Goal: Information Seeking & Learning: Compare options

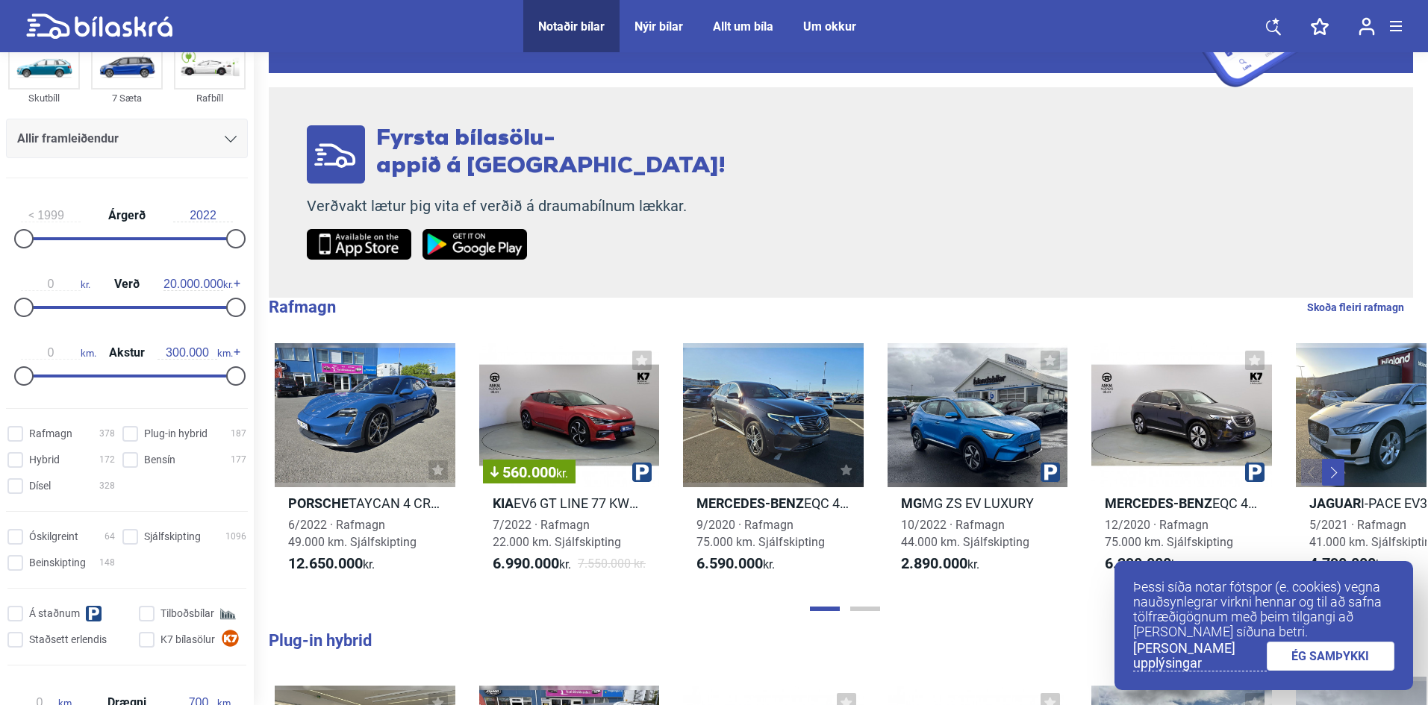
scroll to position [149, 0]
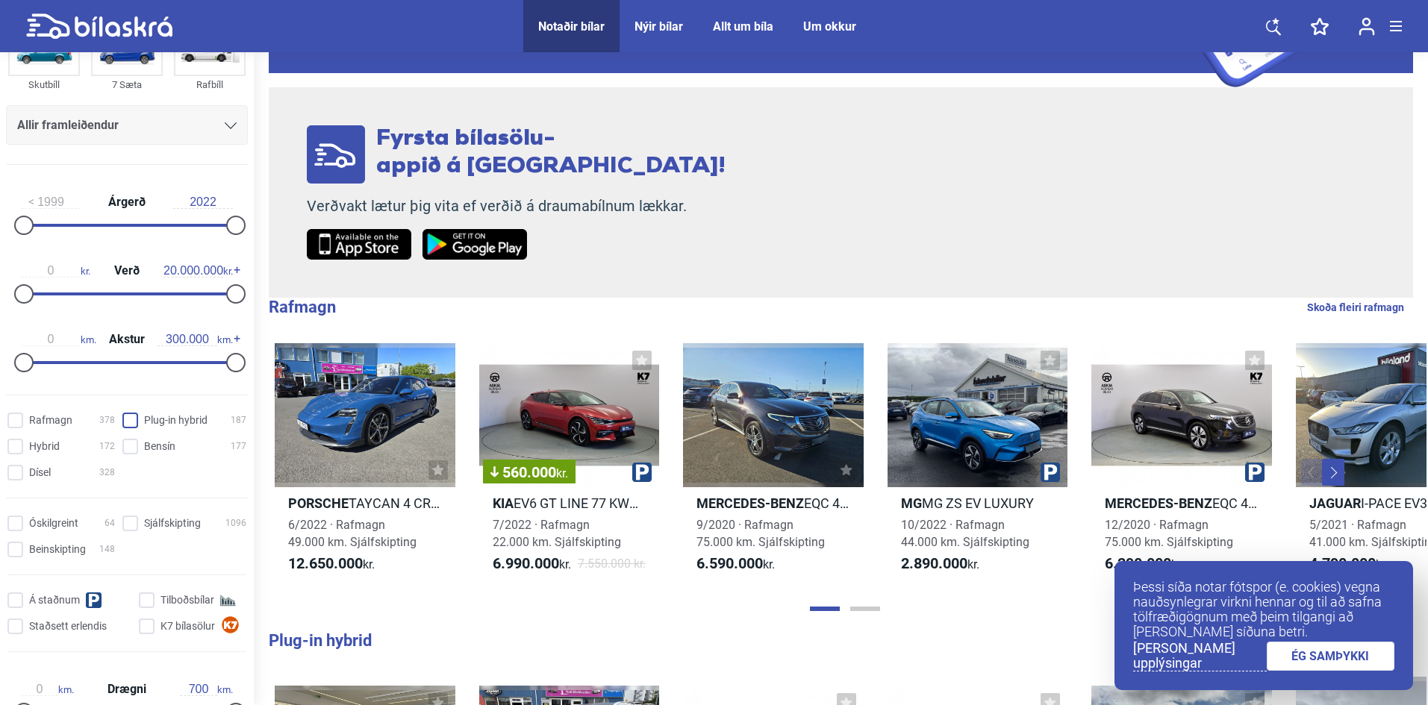
click at [125, 423] on hybrid "Plug-in hybrid 187" at bounding box center [187, 421] width 124 height 16
checkbox hybrid "true"
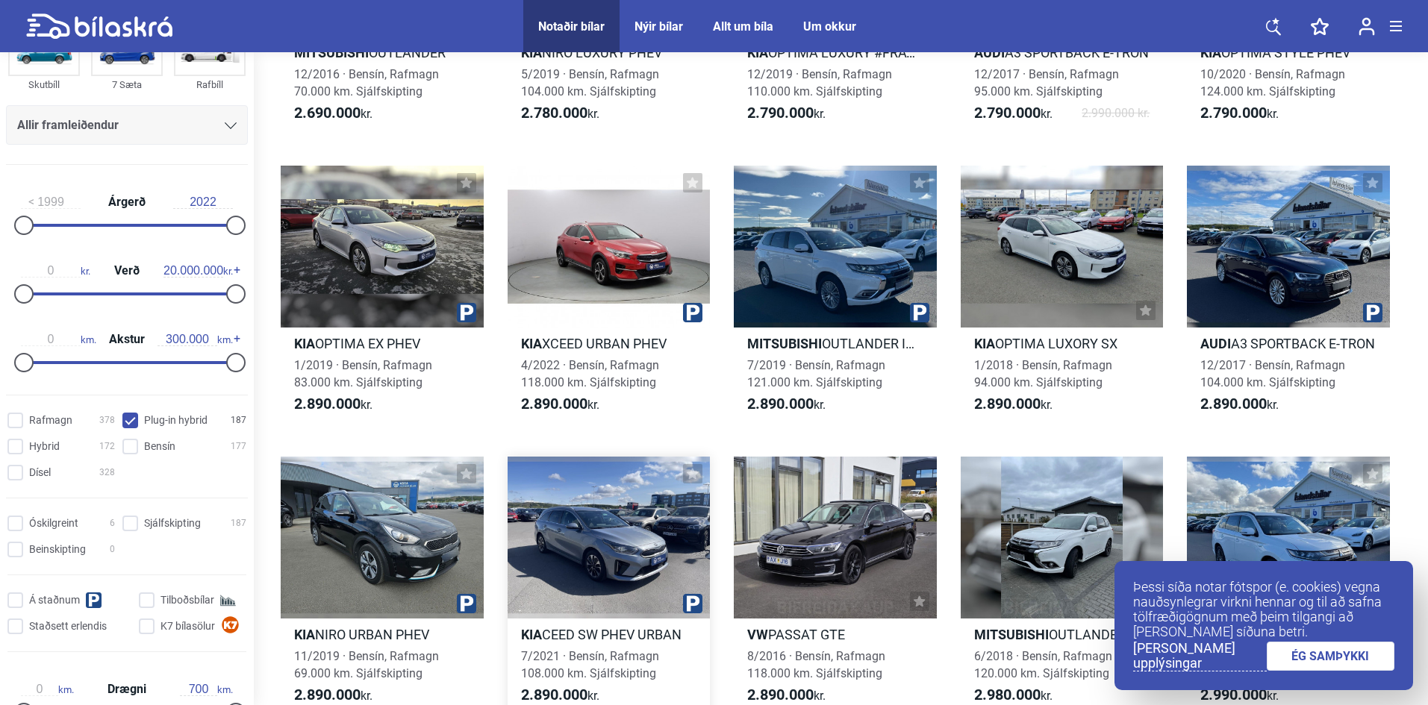
scroll to position [597, 0]
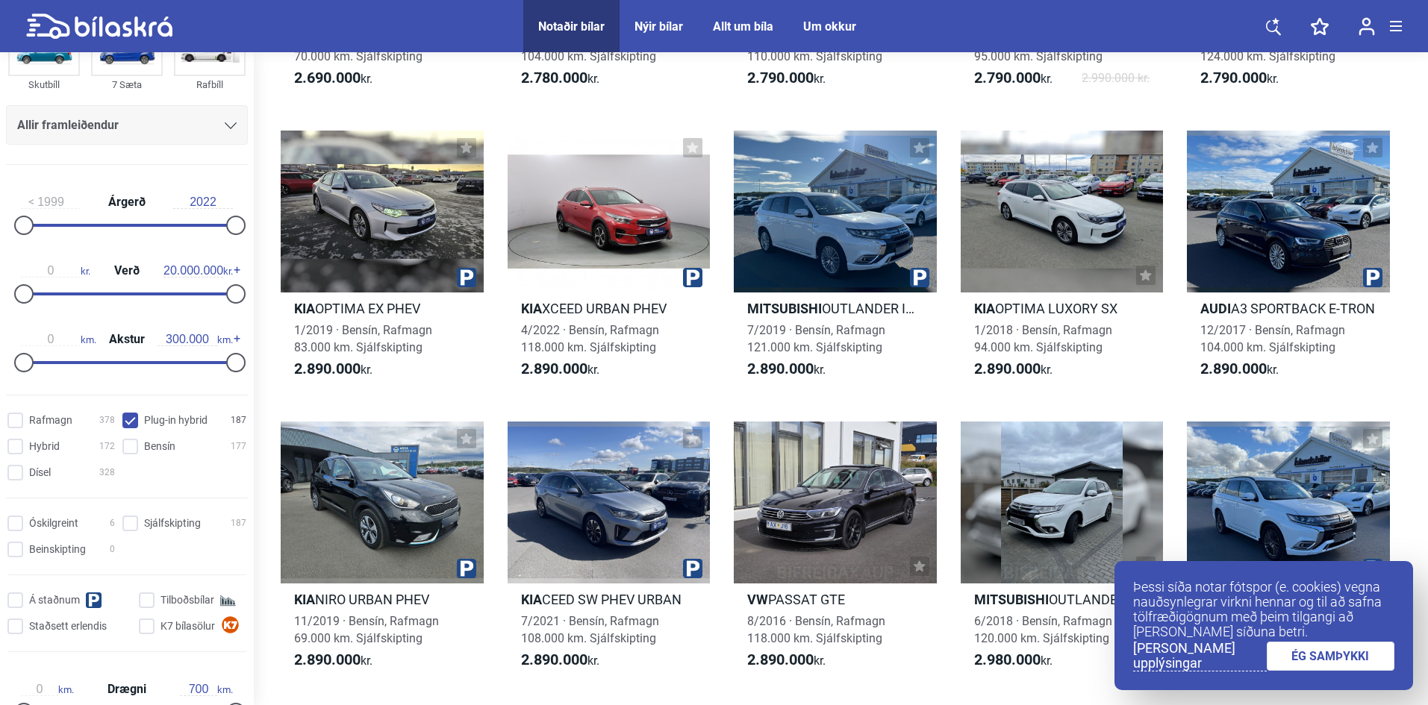
drag, startPoint x: 788, startPoint y: 526, endPoint x: 172, endPoint y: 472, distance: 618.1
click at [172, 472] on div "Rafmagn 378 Plug-in hybrid 187 Hybrid 172 Bensín 177 Dísel 328" at bounding box center [127, 446] width 254 height 78
type input "2022"
click at [226, 221] on div at bounding box center [226, 225] width 19 height 19
drag, startPoint x: 246, startPoint y: 225, endPoint x: 260, endPoint y: 225, distance: 14.9
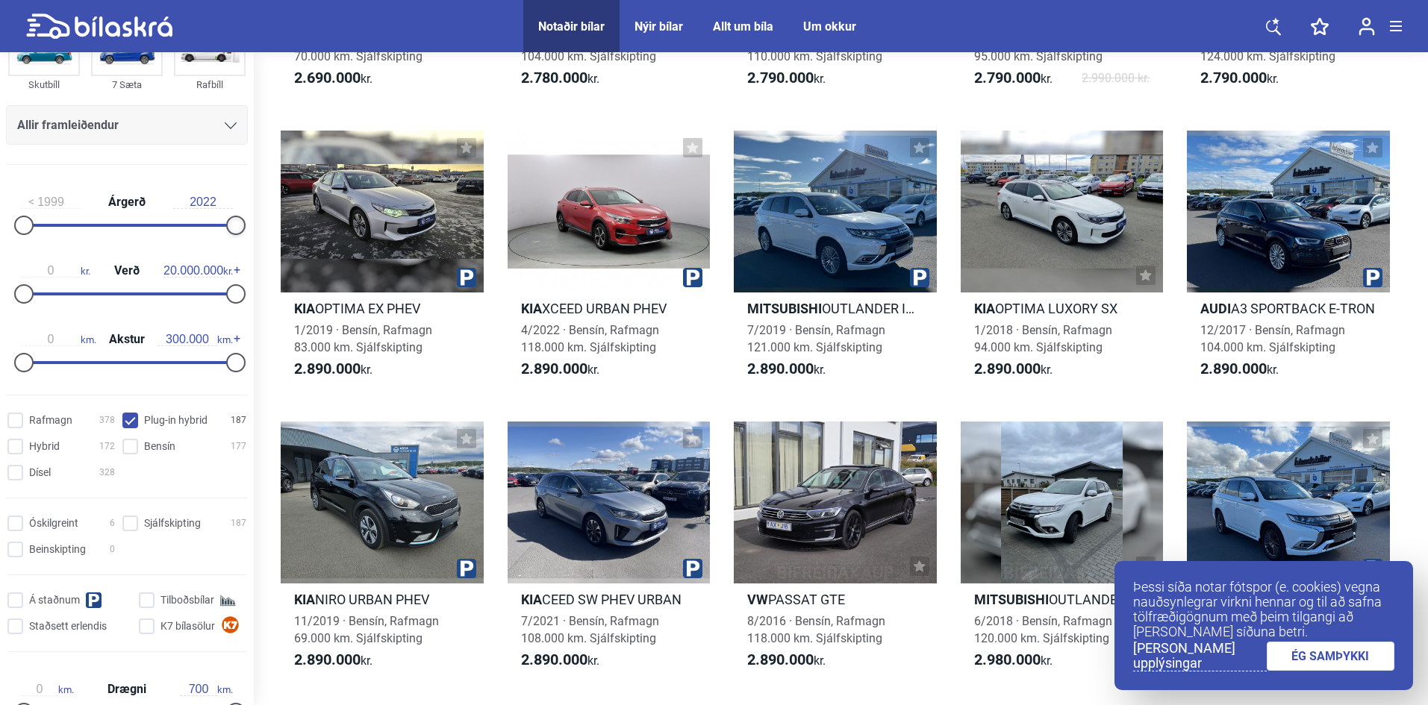
click at [260, 225] on div "Fólksbíll Smábíl Sportjeppi Skutbíll 7 Sæta Rafbíll Allir framleiðendur Allar g…" at bounding box center [714, 92] width 1428 height 1267
drag, startPoint x: 21, startPoint y: 225, endPoint x: 254, endPoint y: 228, distance: 233.6
click at [254, 228] on div "Fólksbíll Smábíl Sportjeppi Skutbíll 7 Sæta Rafbíll Allir framleiðendur Allar g…" at bounding box center [714, 92] width 1428 height 1267
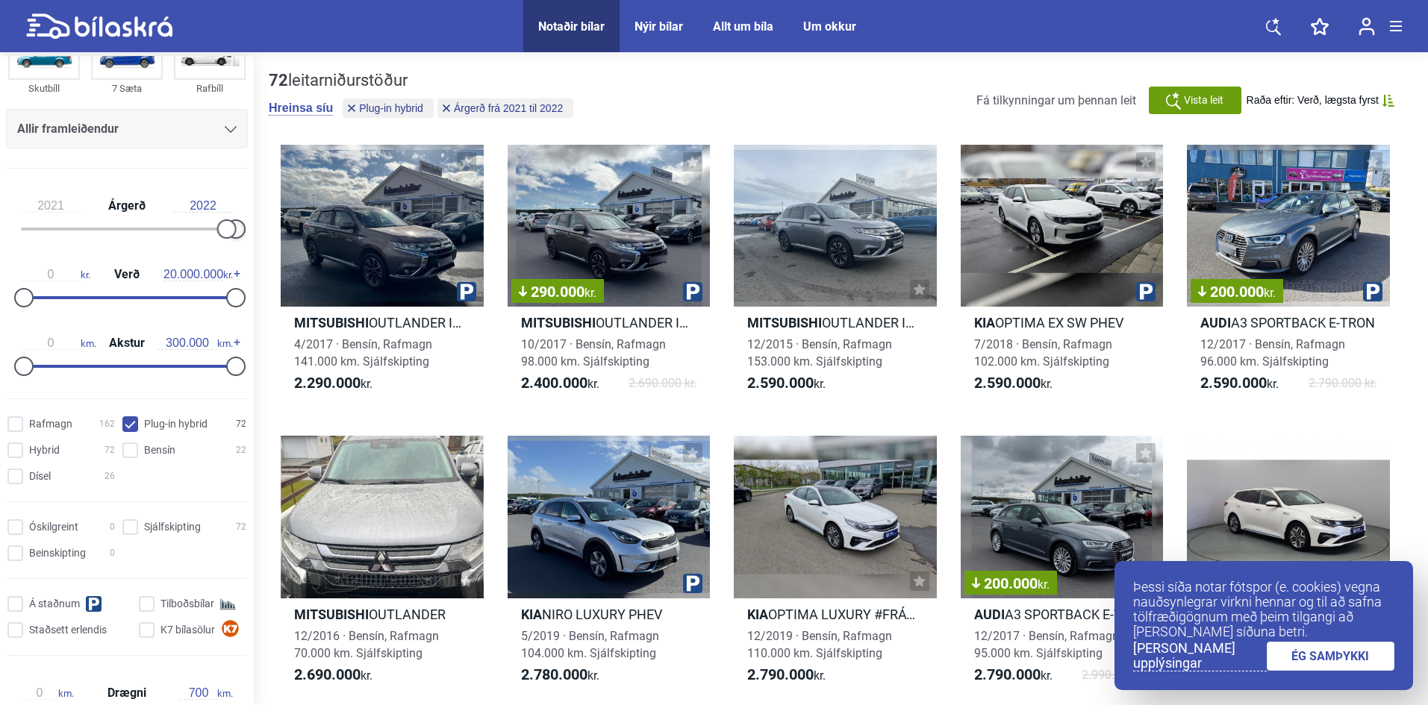
drag, startPoint x: 234, startPoint y: 231, endPoint x: 266, endPoint y: 230, distance: 32.1
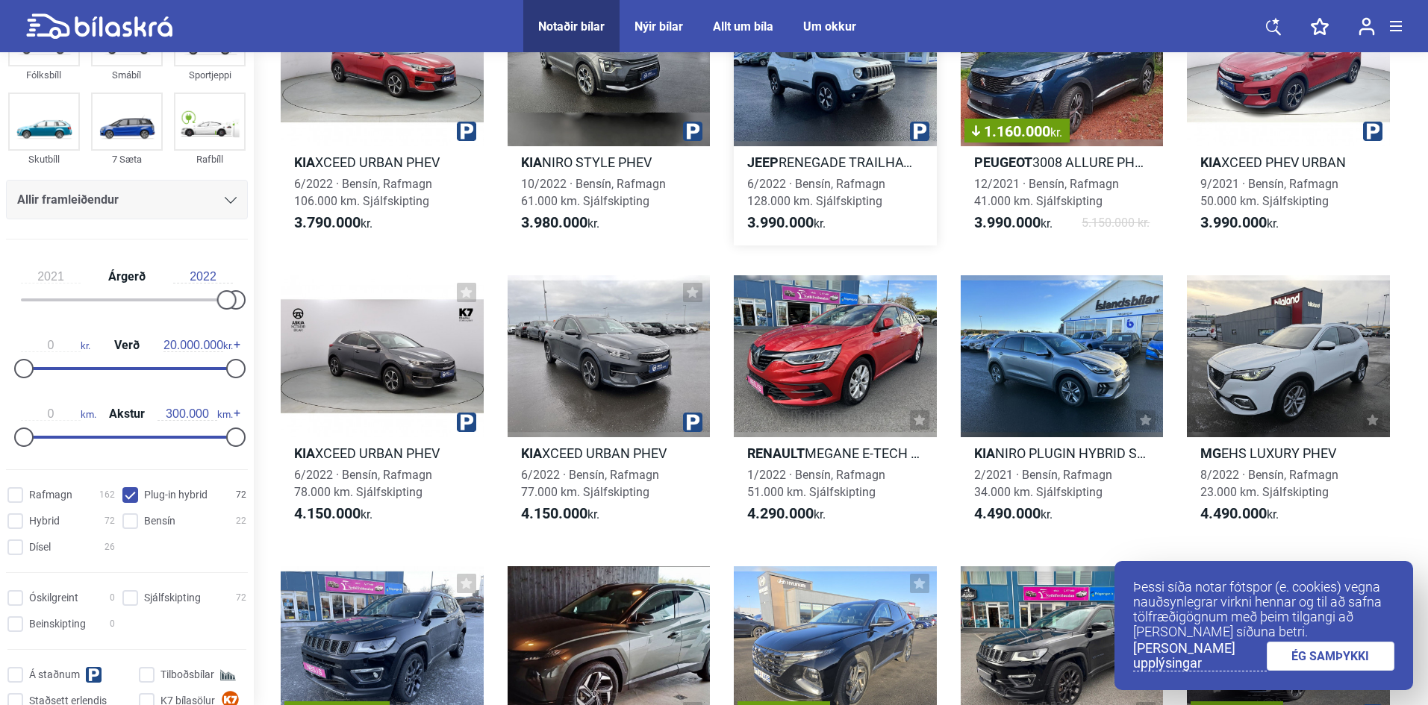
scroll to position [1045, 0]
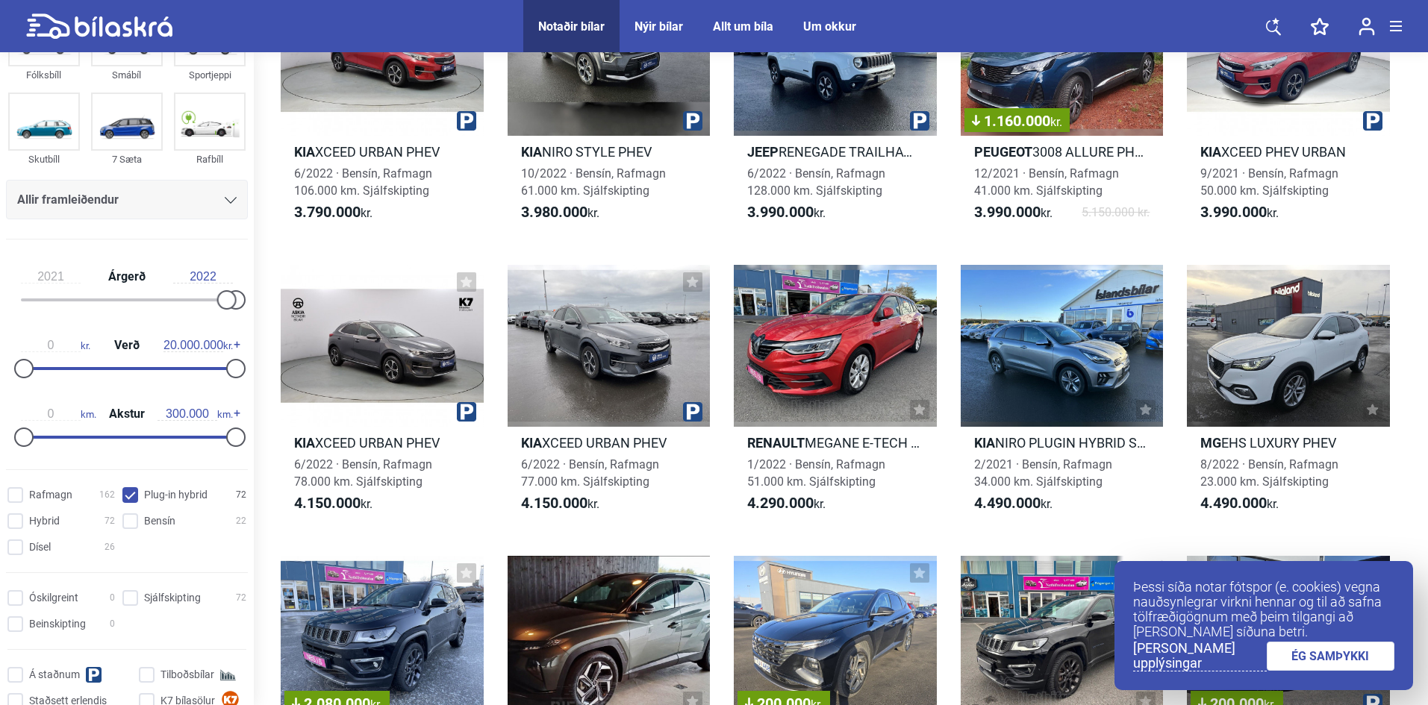
type input "1999"
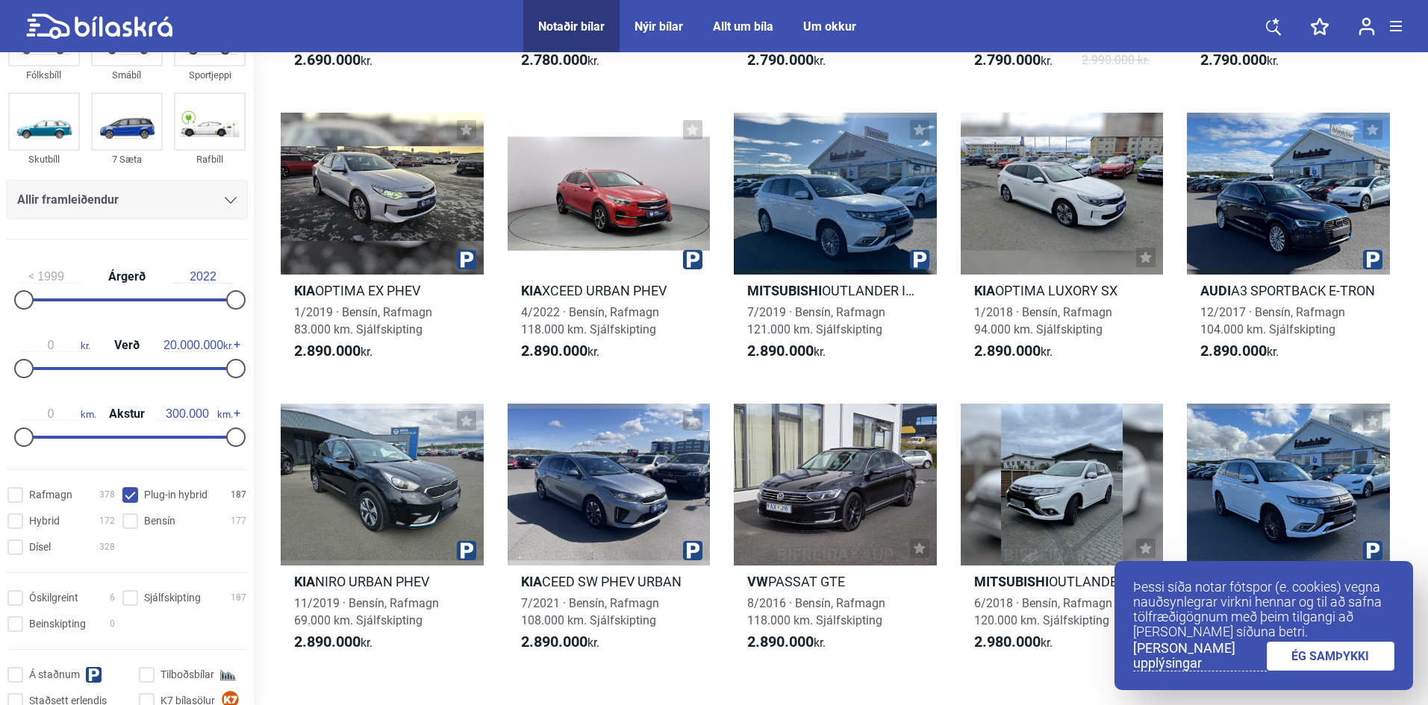
scroll to position [597, 0]
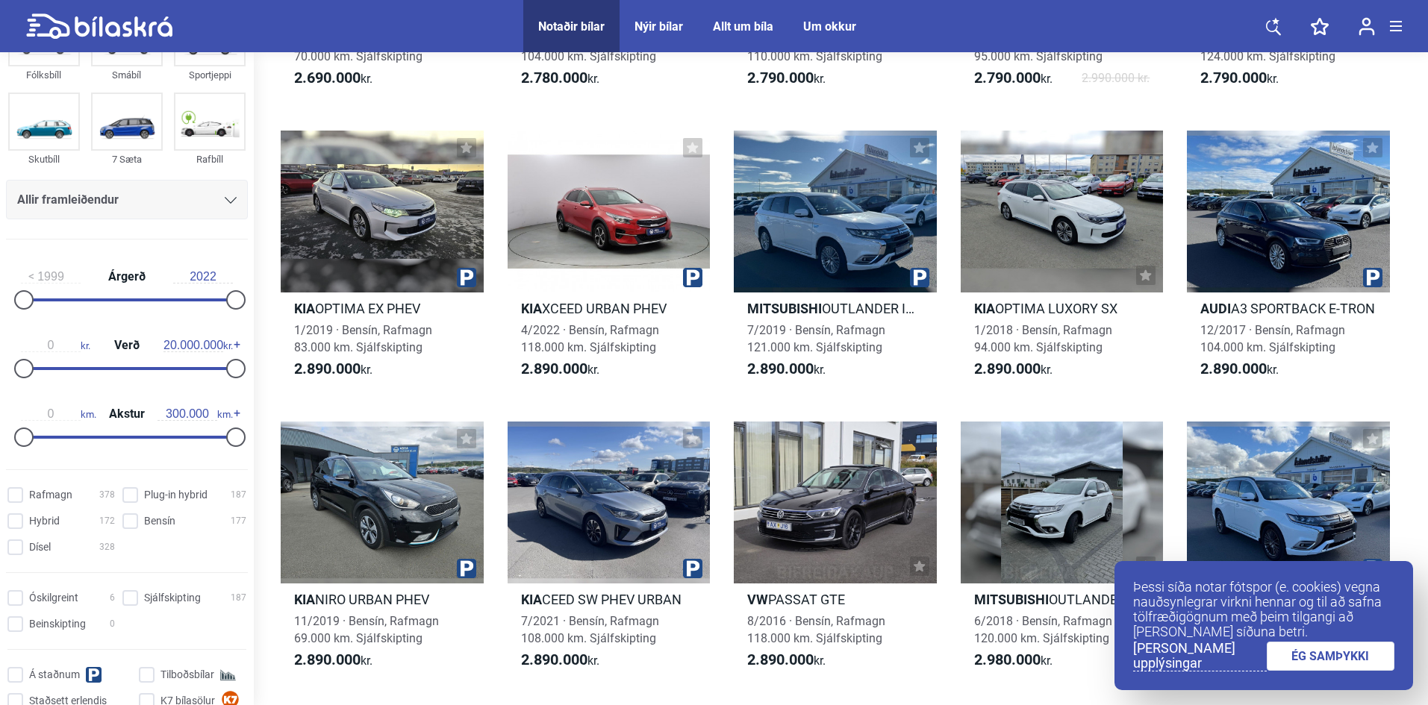
checkbox hybrid "false"
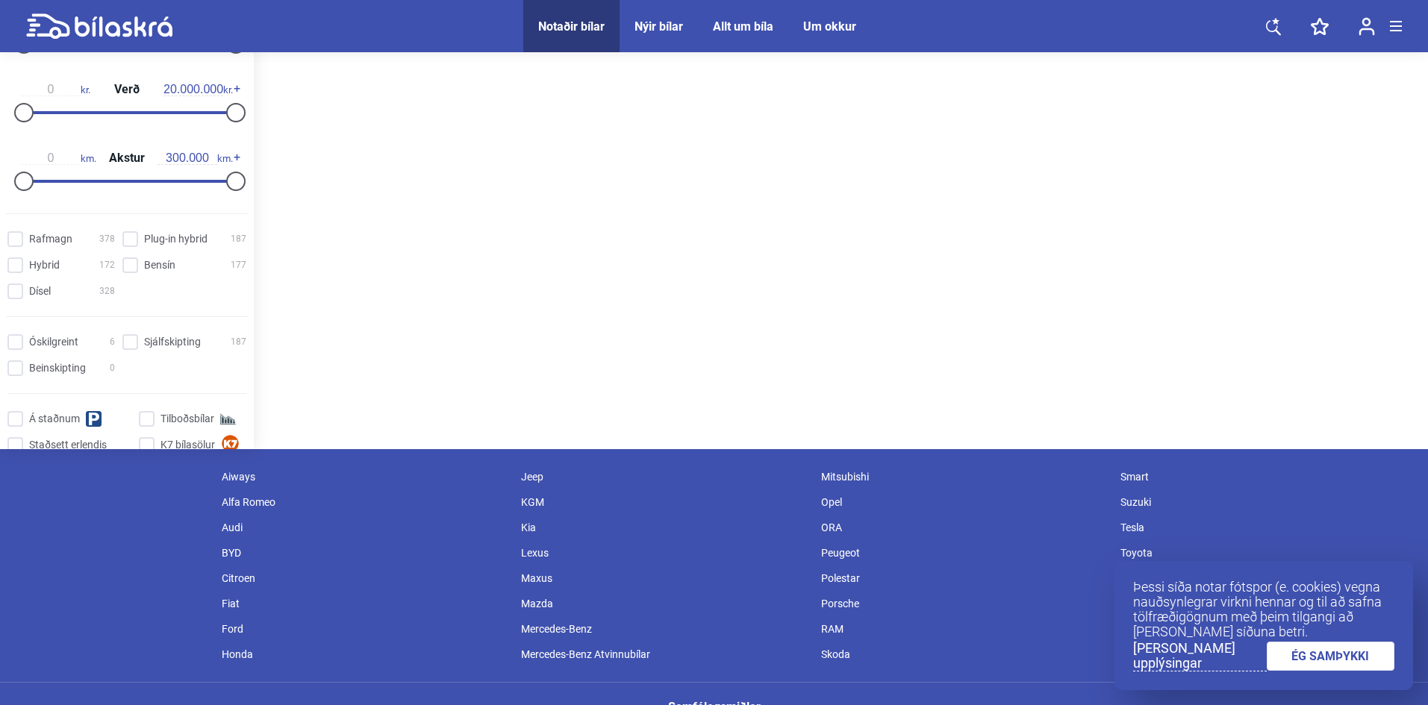
scroll to position [224, 0]
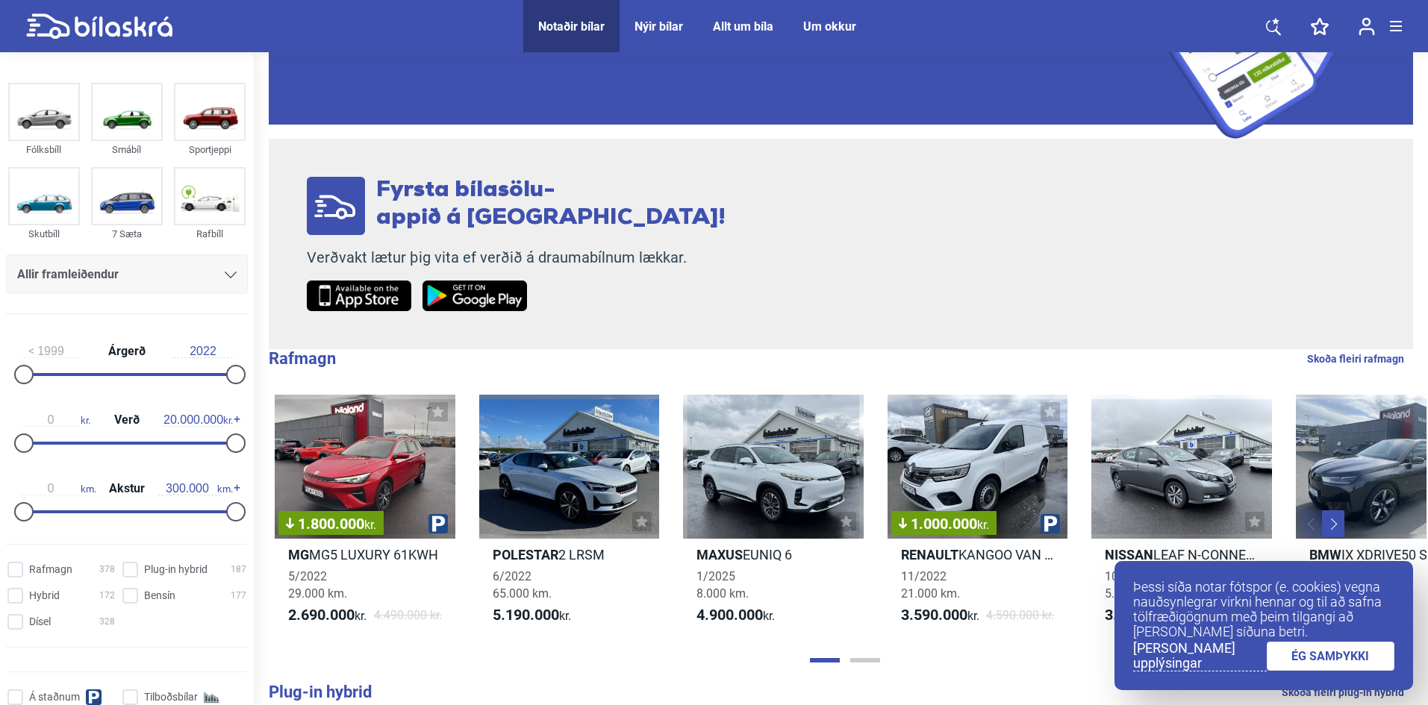
scroll to position [373, 0]
